Goal: Task Accomplishment & Management: Complete application form

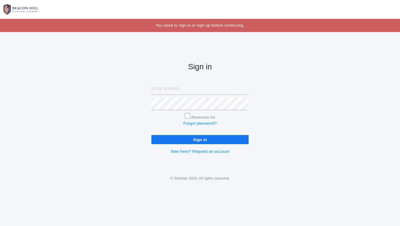
type input "[EMAIL_ADDRESS][DOMAIN_NAME]"
click at [188, 140] on input "Sign in" at bounding box center [199, 139] width 97 height 9
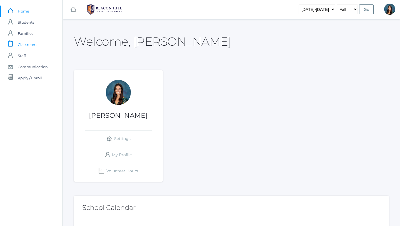
click at [29, 44] on span "Classrooms" at bounding box center [28, 44] width 21 height 11
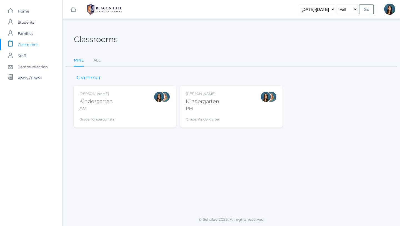
click at [115, 115] on div "Jordyn Dewey Kindergarten AM Grade: Kindergarten *KIND" at bounding box center [124, 106] width 91 height 31
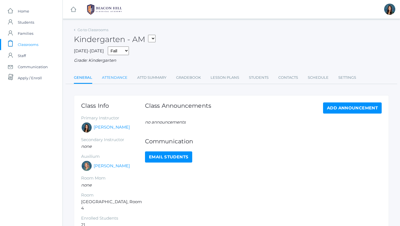
click at [117, 79] on link "Attendance" at bounding box center [115, 77] width 26 height 11
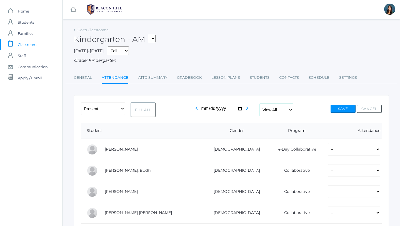
click at [277, 109] on select "View All Full-Time 4-Day Collaborative" at bounding box center [276, 109] width 33 height 13
select select "collaborative"
click at [260, 103] on select "View All Full-Time 4-Day Collaborative" at bounding box center [276, 109] width 33 height 13
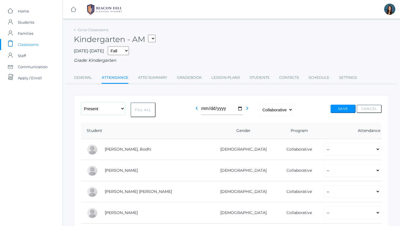
click at [111, 109] on select "-- Present Present-At-Home Tardy Excused Tardy Unexcused Absent Excused Absent …" at bounding box center [103, 108] width 44 height 13
select select "PH"
click at [81, 102] on select "-- Present Present-At-Home Tardy Excused Tardy Unexcused Absent Excused Absent …" at bounding box center [103, 108] width 44 height 13
click at [147, 114] on button "Fill All" at bounding box center [143, 109] width 25 height 15
select select "PH"
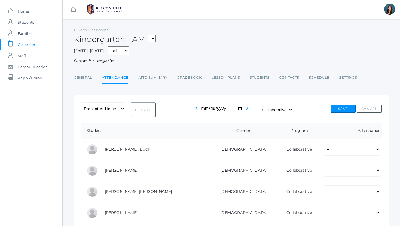
select select "PH"
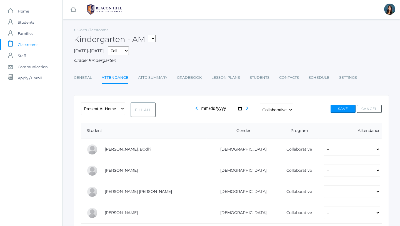
select select "PH"
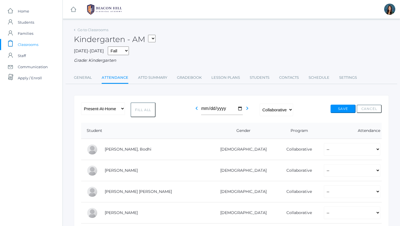
select select "PH"
click at [338, 111] on button "Save" at bounding box center [343, 108] width 25 height 8
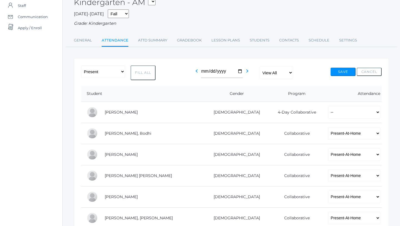
scroll to position [64, 0]
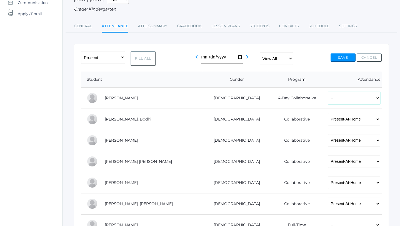
click at [328, 102] on select "-- Present Present-At-Home Tardy Excused Tardy Unexcused Absent Excused Absent …" at bounding box center [354, 98] width 52 height 13
select select "PH"
click at [328, 92] on select "-- Present Present-At-Home Tardy Excused Tardy Unexcused Absent Excused Absent …" at bounding box center [354, 98] width 52 height 13
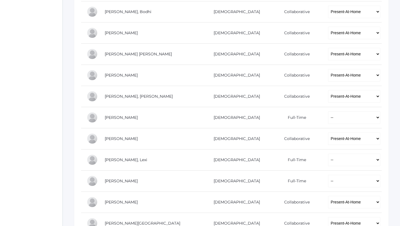
scroll to position [178, 0]
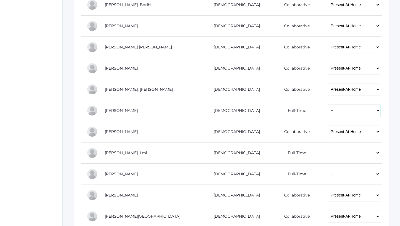
click at [328, 111] on select "-- Present Present-At-Home Tardy Excused Tardy Unexcused Absent Excused Absent …" at bounding box center [354, 110] width 52 height 13
select select "AU"
click at [328, 104] on select "-- Present Present-At-Home Tardy Excused Tardy Unexcused Absent Excused Absent …" at bounding box center [354, 110] width 52 height 13
click at [328, 175] on select "-- Present Present-At-Home Tardy Excused Tardy Unexcused Absent Excused Absent …" at bounding box center [354, 174] width 52 height 13
select select "P"
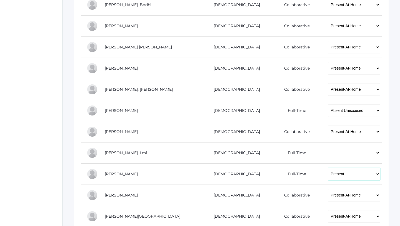
click at [328, 168] on select "-- Present Present-At-Home Tardy Excused Tardy Unexcused Absent Excused Absent …" at bounding box center [354, 174] width 52 height 13
click at [328, 154] on select "-- Present Present-At-Home Tardy Excused Tardy Unexcused Absent Excused Absent …" at bounding box center [354, 152] width 52 height 13
select select "P"
click at [328, 146] on select "-- Present Present-At-Home Tardy Excused Tardy Unexcused Absent Excused Absent …" at bounding box center [354, 152] width 52 height 13
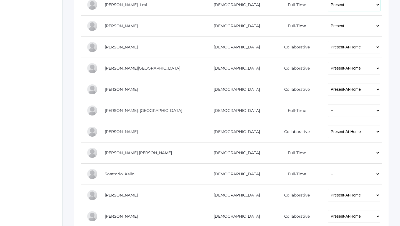
scroll to position [327, 0]
click at [328, 110] on select "-- Present Present-At-Home Tardy Excused Tardy Unexcused Absent Excused Absent …" at bounding box center [354, 110] width 52 height 13
select select "P"
click at [328, 104] on select "-- Present Present-At-Home Tardy Excused Tardy Unexcused Absent Excused Absent …" at bounding box center [354, 110] width 52 height 13
click at [328, 153] on select "-- Present Present-At-Home Tardy Excused Tardy Unexcused Absent Excused Absent …" at bounding box center [354, 152] width 52 height 13
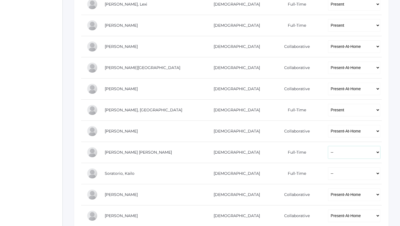
select select "P"
click at [328, 146] on select "-- Present Present-At-Home Tardy Excused Tardy Unexcused Absent Excused Absent …" at bounding box center [354, 152] width 52 height 13
click at [323, 182] on td "-- Present Present-At-Home Tardy Excused Tardy Unexcused Absent Excused Absent …" at bounding box center [352, 173] width 59 height 21
click at [328, 176] on select "-- Present Present-At-Home Tardy Excused Tardy Unexcused Absent Excused Absent …" at bounding box center [354, 173] width 52 height 13
select select "TU"
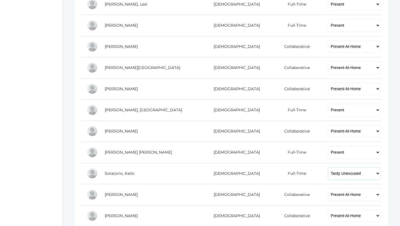
click at [328, 167] on select "-- Present Present-At-Home Tardy Excused Tardy Unexcused Absent Excused Absent …" at bounding box center [354, 173] width 52 height 13
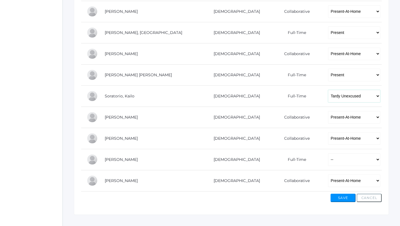
scroll to position [405, 0]
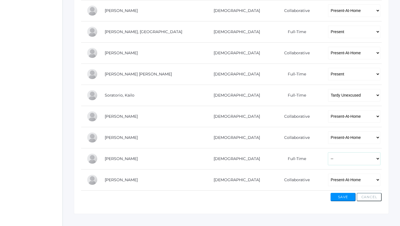
click at [328, 159] on select "-- Present Present-At-Home Tardy Excused Tardy Unexcused Absent Excused Absent …" at bounding box center [354, 158] width 52 height 13
select select "P"
click at [328, 152] on select "-- Present Present-At-Home Tardy Excused Tardy Unexcused Absent Excused Absent …" at bounding box center [354, 158] width 52 height 13
click at [332, 96] on select "-- Present Present-At-Home Tardy Excused Tardy Unexcused Absent Excused Absent …" at bounding box center [354, 95] width 52 height 13
select select "P"
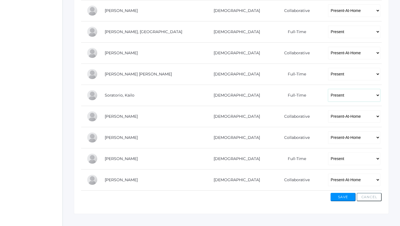
click at [328, 89] on select "-- Present Present-At-Home Tardy Excused Tardy Unexcused Absent Excused Absent …" at bounding box center [354, 95] width 52 height 13
click at [342, 196] on button "Save" at bounding box center [343, 197] width 25 height 8
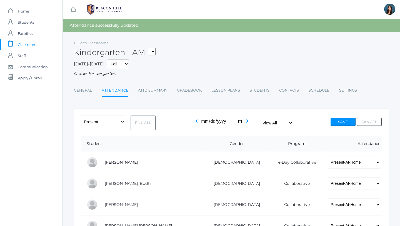
click at [156, 53] on select "*KIND - Kindergarten AM *KIND - Kindergarten PM" at bounding box center [152, 52] width 8 height 8
select select "2131"
click at [150, 48] on select "*KIND - Kindergarten AM *KIND - Kindergarten PM" at bounding box center [152, 52] width 8 height 8
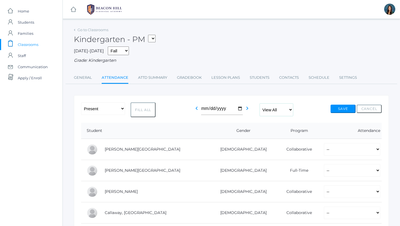
click at [280, 110] on select "View All Full-Time 4-Day Collaborative" at bounding box center [276, 109] width 33 height 13
select select "collaborative"
click at [260, 103] on select "View All Full-Time 4-Day Collaborative" at bounding box center [276, 109] width 33 height 13
click at [119, 108] on select "-- Present Present-At-Home Tardy Excused Tardy Unexcused Absent Excused Absent …" at bounding box center [103, 108] width 44 height 13
select select "PH"
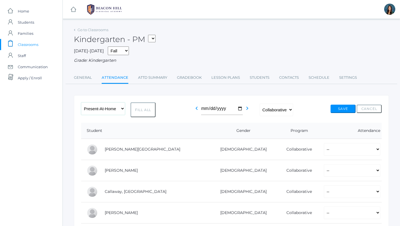
click at [81, 102] on select "-- Present Present-At-Home Tardy Excused Tardy Unexcused Absent Excused Absent …" at bounding box center [103, 108] width 44 height 13
click at [141, 113] on button "Fill All" at bounding box center [143, 109] width 25 height 15
select select "PH"
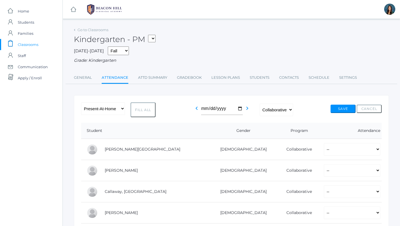
select select "PH"
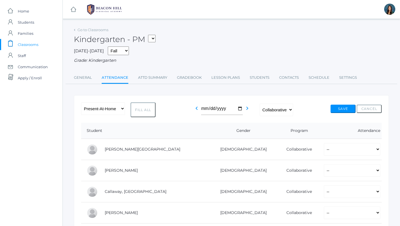
select select "PH"
click at [272, 111] on select "View All Full-Time 4-Day Collaborative" at bounding box center [276, 109] width 33 height 13
select select "all"
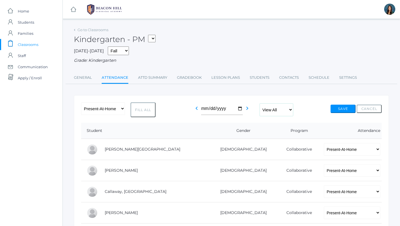
click at [260, 103] on select "View All Full-Time 4-Day Collaborative" at bounding box center [276, 109] width 33 height 13
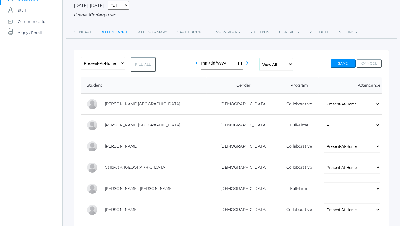
scroll to position [46, 0]
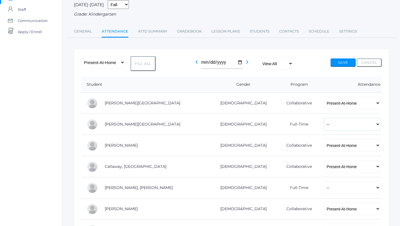
click at [324, 128] on select "-- Present Present-At-Home Tardy Excused Tardy Unexcused Absent Excused Absent …" at bounding box center [352, 124] width 56 height 13
select select "P"
click at [324, 118] on select "-- Present Present-At-Home Tardy Excused Tardy Unexcused Absent Excused Absent …" at bounding box center [352, 124] width 56 height 13
click at [324, 190] on select "-- Present Present-At-Home Tardy Excused Tardy Unexcused Absent Excused Absent …" at bounding box center [352, 187] width 56 height 13
select select "P"
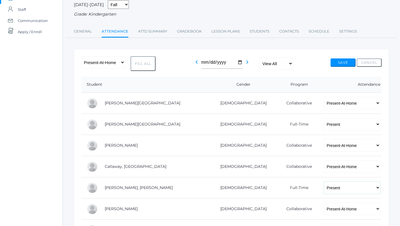
click at [324, 181] on select "-- Present Present-At-Home Tardy Excused Tardy Unexcused Absent Excused Absent …" at bounding box center [352, 187] width 56 height 13
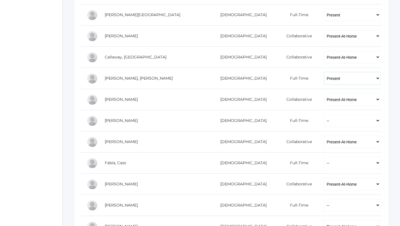
scroll to position [156, 0]
click at [324, 124] on select "-- Present Present-At-Home Tardy Excused Tardy Unexcused Absent Excused Absent …" at bounding box center [352, 119] width 56 height 13
select select "P"
click at [324, 113] on select "-- Present Present-At-Home Tardy Excused Tardy Unexcused Absent Excused Absent …" at bounding box center [352, 119] width 56 height 13
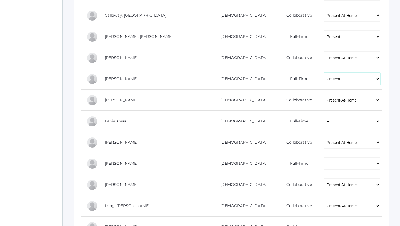
scroll to position [212, 0]
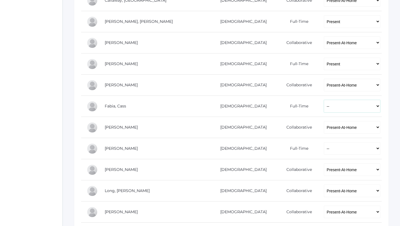
click at [324, 105] on select "-- Present Present-At-Home Tardy Excused Tardy Unexcused Absent Excused Absent …" at bounding box center [352, 106] width 56 height 13
select select "P"
click at [324, 100] on select "-- Present Present-At-Home Tardy Excused Tardy Unexcused Absent Excused Absent …" at bounding box center [352, 106] width 56 height 13
click at [324, 151] on select "-- Present Present-At-Home Tardy Excused Tardy Unexcused Absent Excused Absent …" at bounding box center [352, 148] width 56 height 13
select select "P"
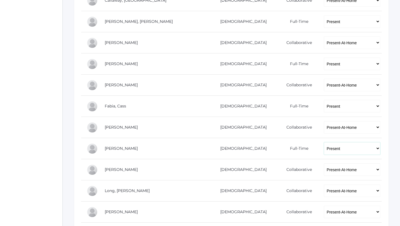
click at [324, 142] on select "-- Present Present-At-Home Tardy Excused Tardy Unexcused Absent Excused Absent …" at bounding box center [352, 148] width 56 height 13
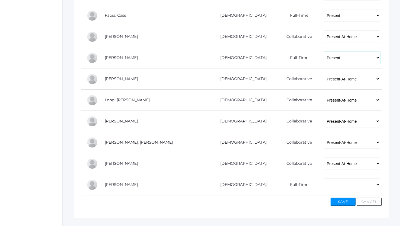
scroll to position [305, 0]
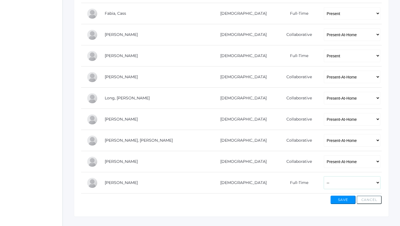
click at [324, 183] on select "-- Present Present-At-Home Tardy Excused Tardy Unexcused Absent Excused Absent …" at bounding box center [352, 182] width 56 height 13
select select "P"
click at [324, 176] on select "-- Present Present-At-Home Tardy Excused Tardy Unexcused Absent Excused Absent …" at bounding box center [352, 182] width 56 height 13
click at [343, 200] on button "Save" at bounding box center [343, 199] width 25 height 8
